Goal: Find specific page/section: Find specific page/section

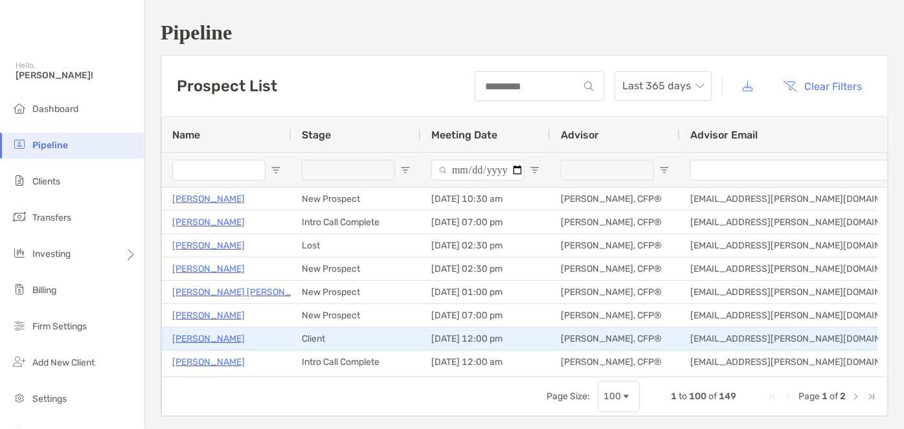
click at [194, 337] on p "[PERSON_NAME]" at bounding box center [208, 339] width 73 height 16
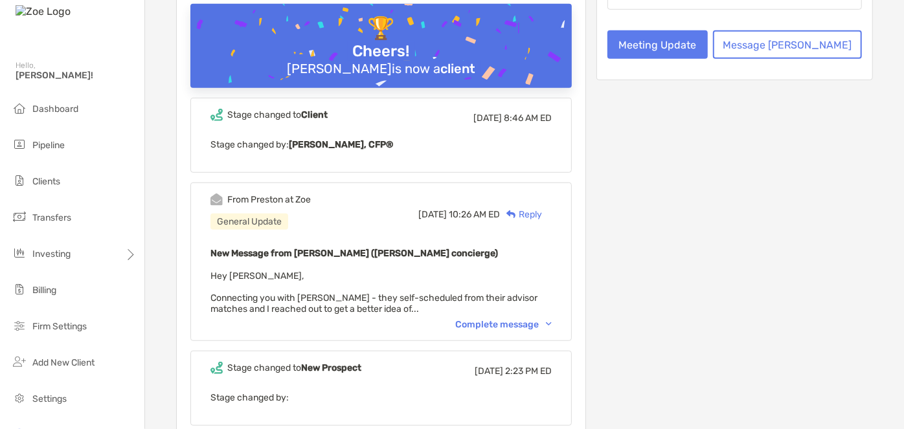
scroll to position [412, 0]
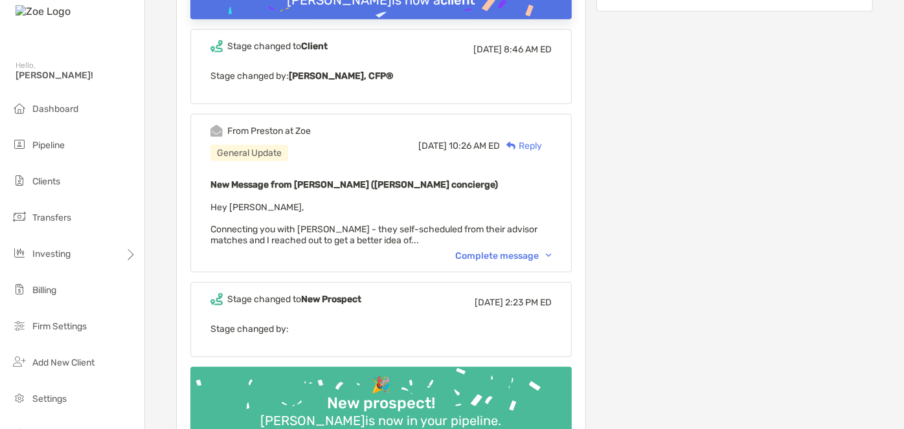
click at [521, 254] on div "Complete message" at bounding box center [503, 256] width 96 height 11
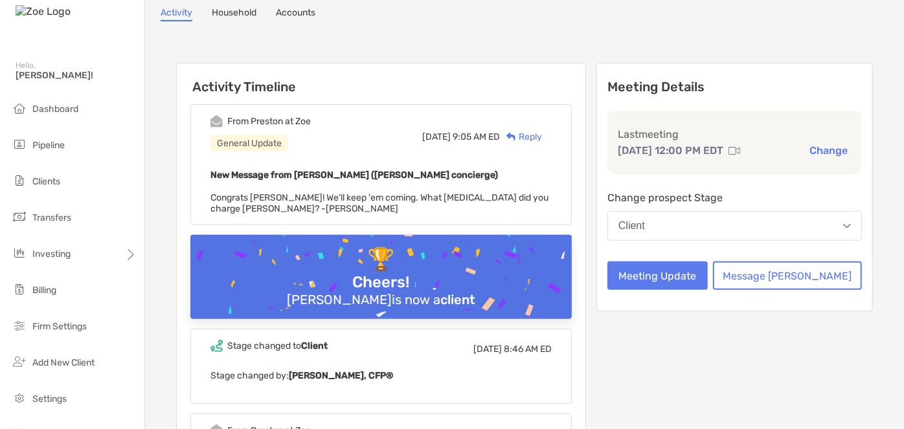
scroll to position [0, 0]
